Goal: Task Accomplishment & Management: Use online tool/utility

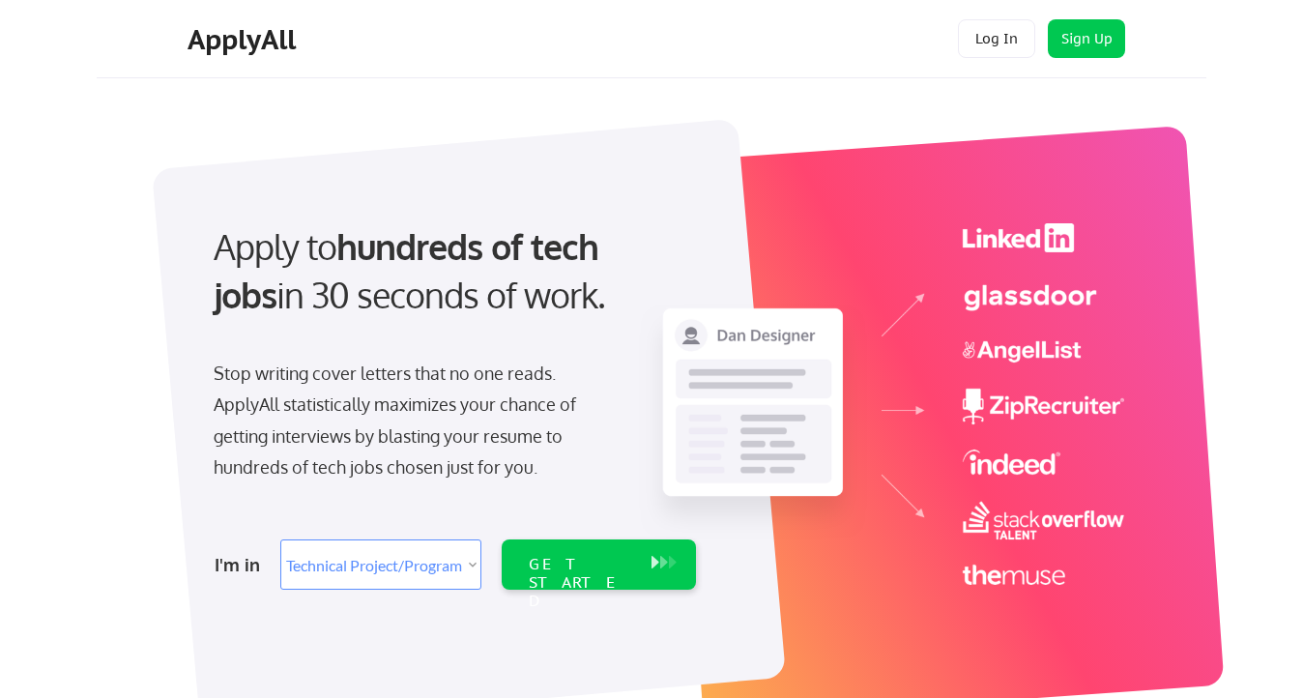
select select ""technical_project_program_mgmt""
click at [993, 44] on button "Log In" at bounding box center [996, 38] width 77 height 39
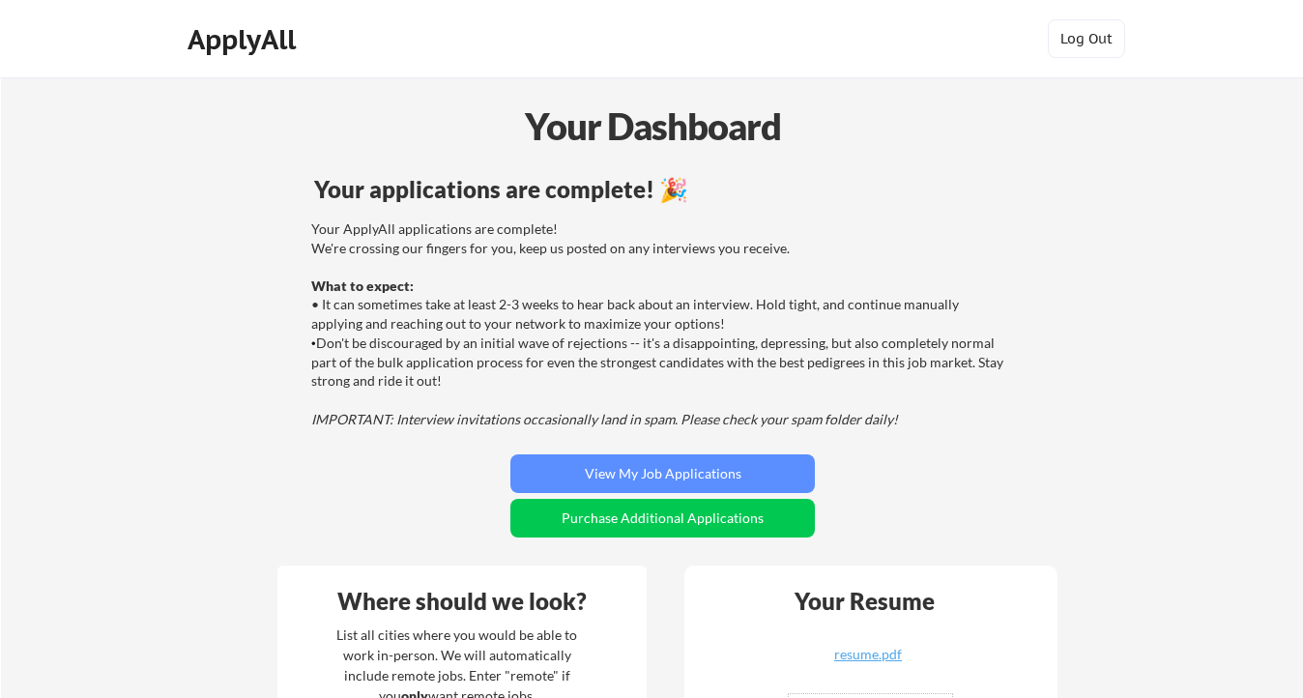
click at [583, 299] on div "Your ApplyAll applications are complete! We're crossing our fingers for you, ke…" at bounding box center [659, 323] width 697 height 209
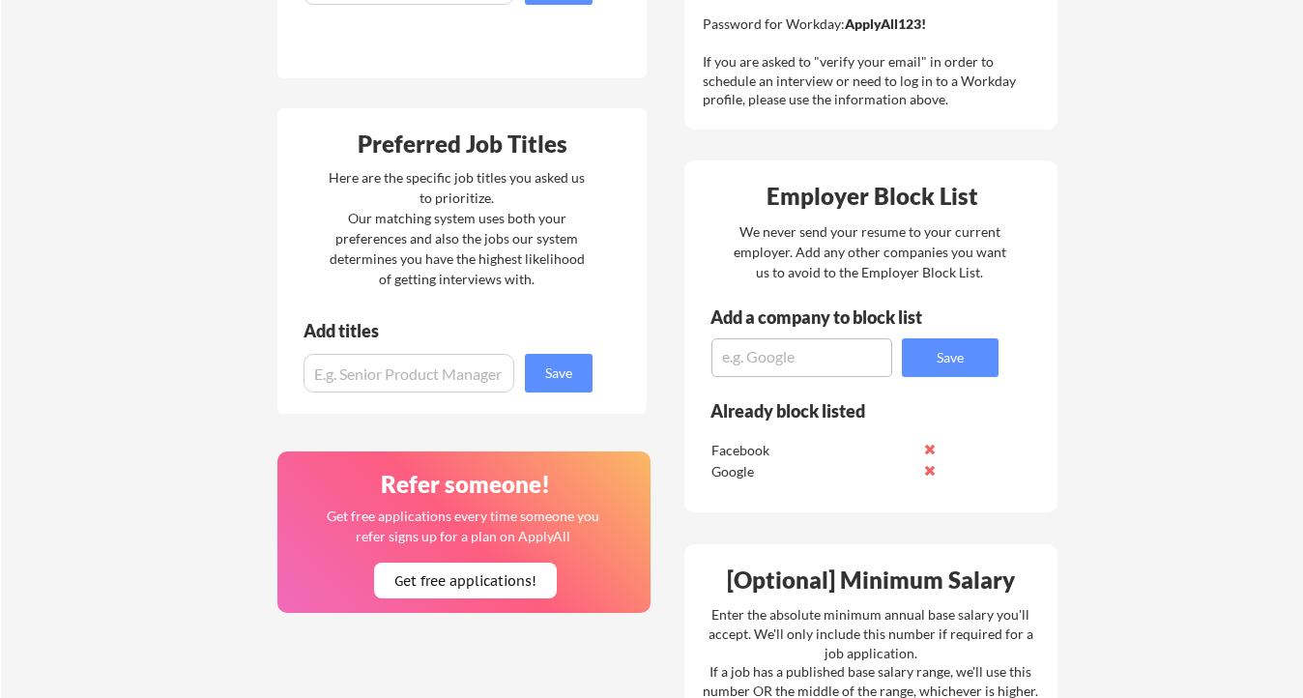
scroll to position [788, 0]
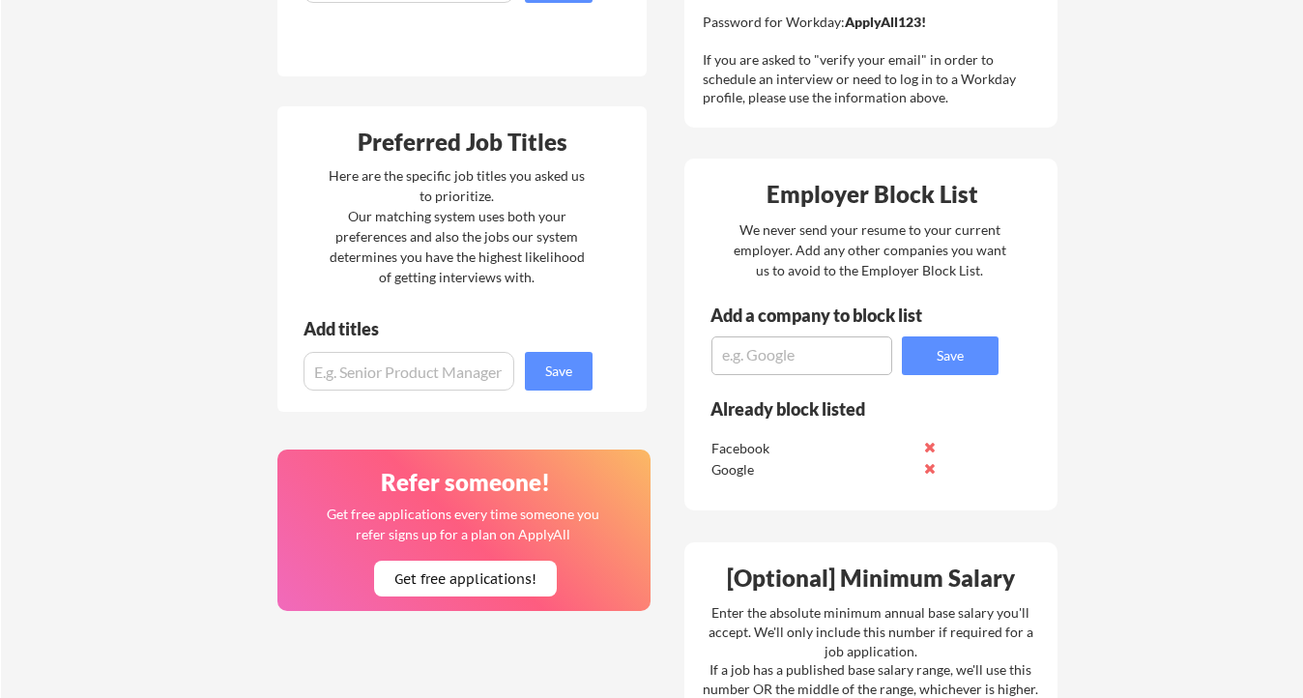
click at [442, 195] on div "Here are the specific job titles you asked us to prioritize. Our matching syste…" at bounding box center [457, 226] width 266 height 122
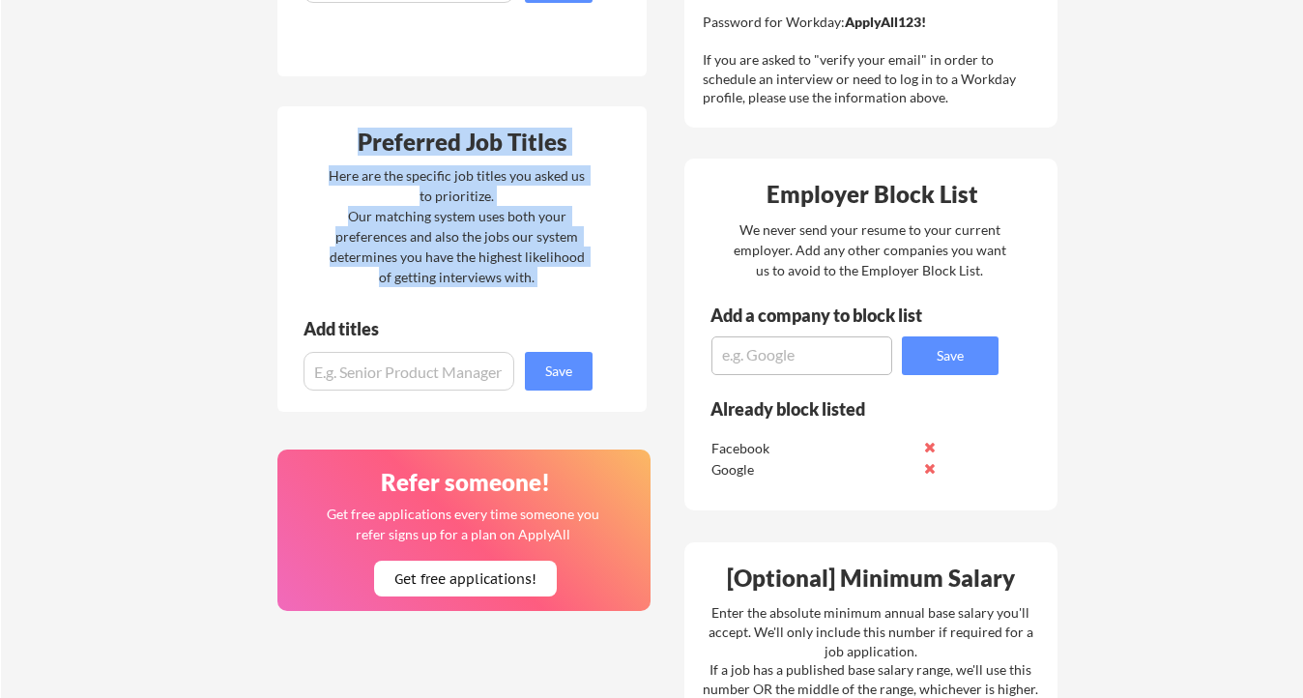
drag, startPoint x: 349, startPoint y: 136, endPoint x: 605, endPoint y: 342, distance: 328.5
click at [606, 339] on div "Preferred Job Titles Here are the specific job titles you asked us to prioritiz…" at bounding box center [461, 258] width 369 height 305
click at [582, 198] on div "Here are the specific job titles you asked us to prioritize. Our matching syste…" at bounding box center [457, 226] width 266 height 122
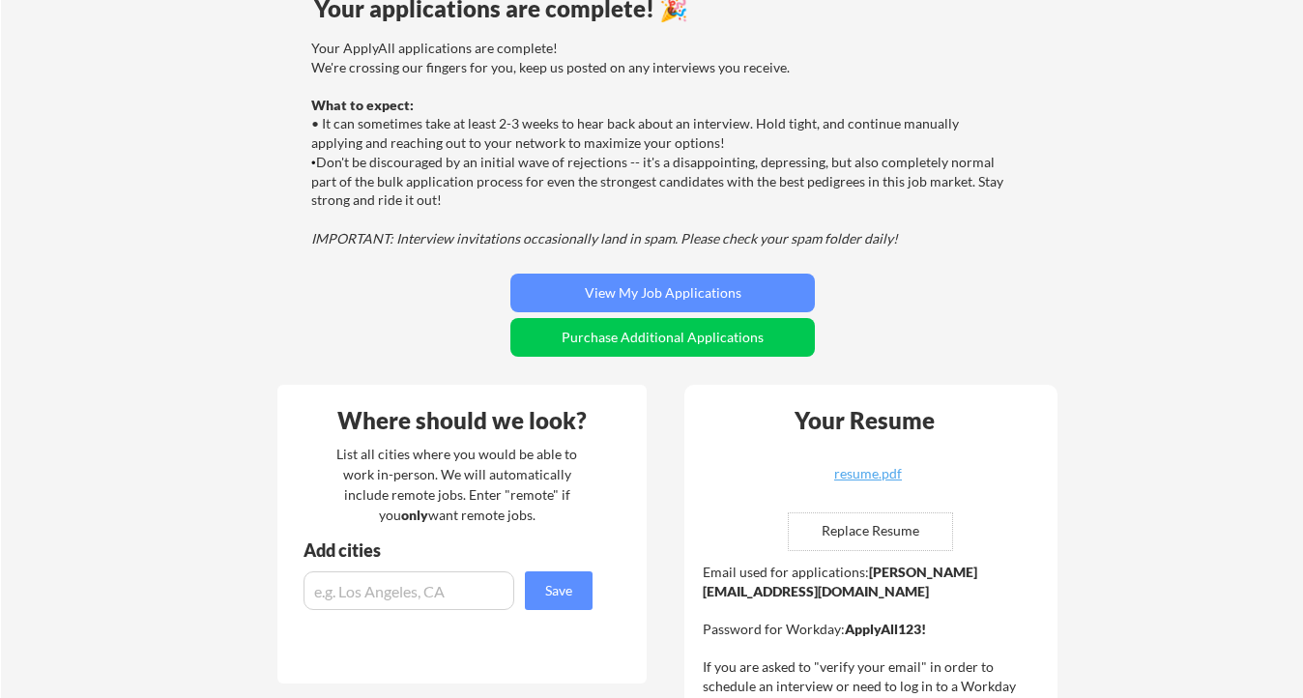
scroll to position [0, 0]
